Goal: Task Accomplishment & Management: Use online tool/utility

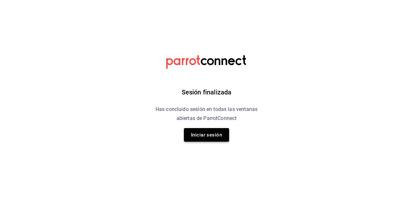
click at [201, 131] on button "Iniciar sesión" at bounding box center [206, 135] width 45 height 14
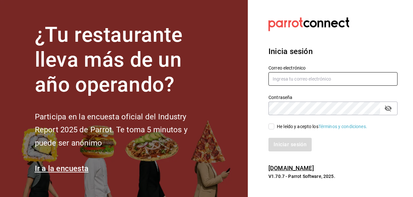
type input "ventas@reynarestaurante.com"
click at [271, 125] on input "He leído y acepto los Términos y condiciones." at bounding box center [271, 126] width 6 height 6
checkbox input "true"
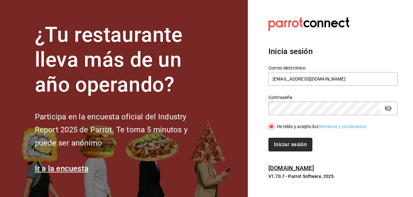
click at [287, 144] on button "Iniciar sesión" at bounding box center [290, 144] width 44 height 14
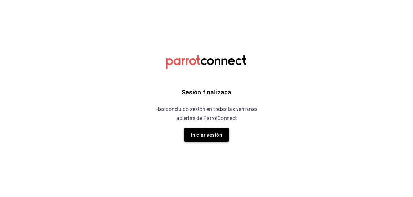
click at [206, 133] on button "Iniciar sesión" at bounding box center [206, 135] width 45 height 14
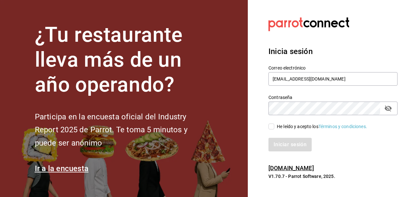
click at [272, 125] on input "He leído y acepto los Términos y condiciones." at bounding box center [271, 126] width 6 height 6
checkbox input "true"
click at [287, 145] on button "Iniciar sesión" at bounding box center [290, 144] width 44 height 14
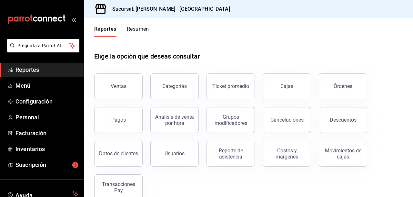
click at [28, 69] on span "Reportes" at bounding box center [46, 69] width 63 height 9
click at [341, 86] on div "Órdenes" at bounding box center [343, 86] width 19 height 6
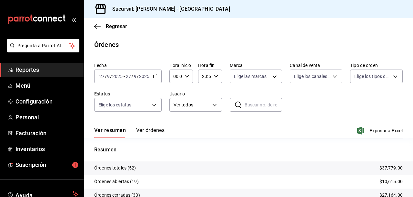
scroll to position [42, 0]
